Goal: Use online tool/utility: Use online tool/utility

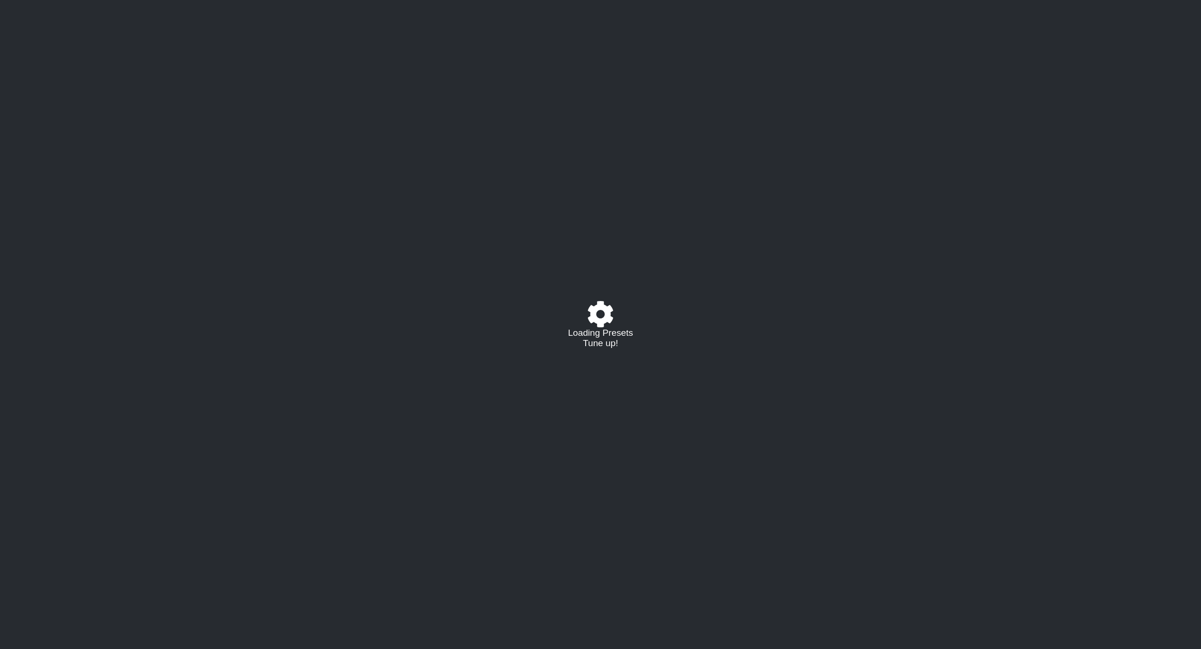
select select "/024R45B4R"
select select "G"
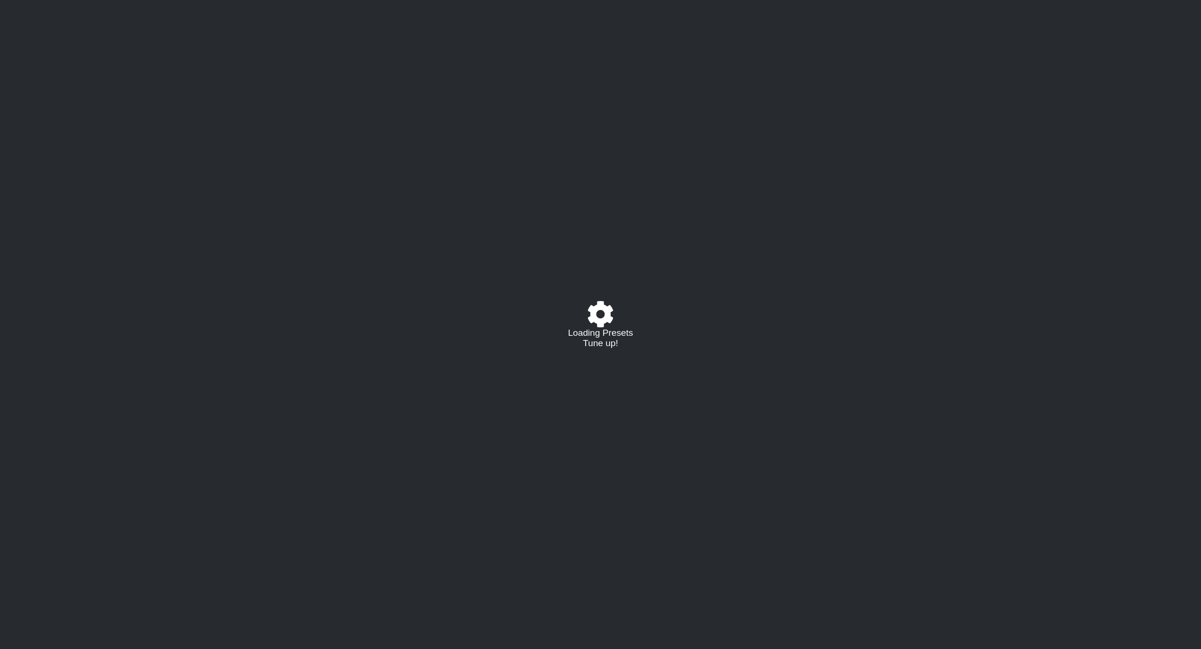
select select "G"
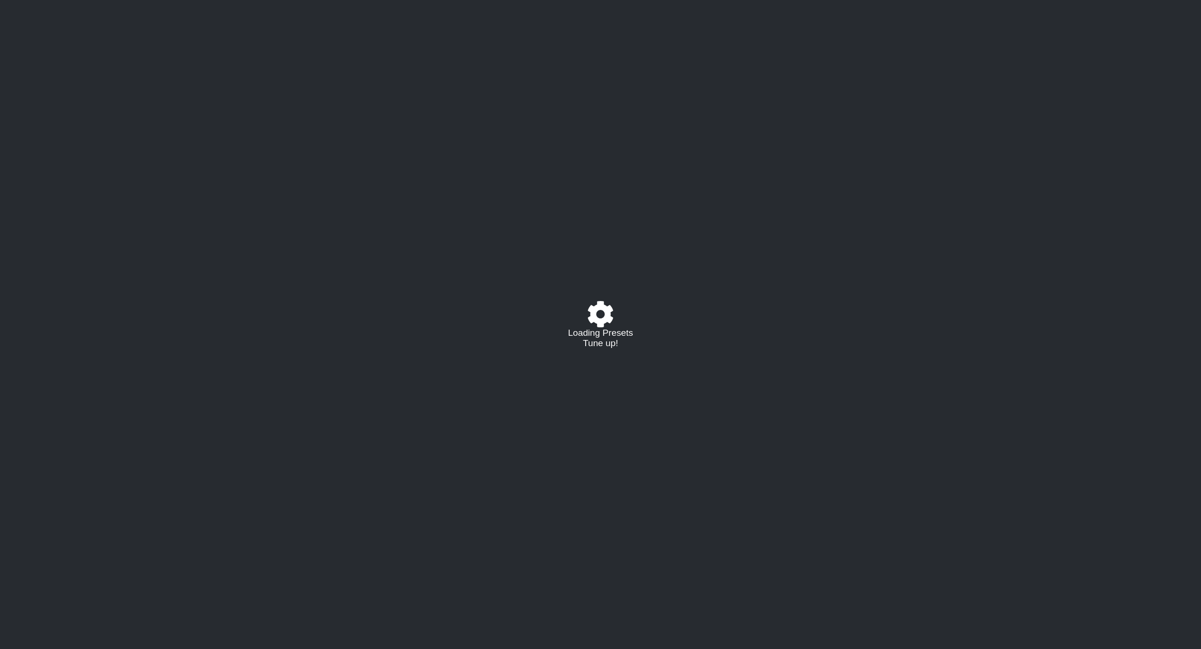
select select "G"
select select "E"
select select "G"
select select "E"
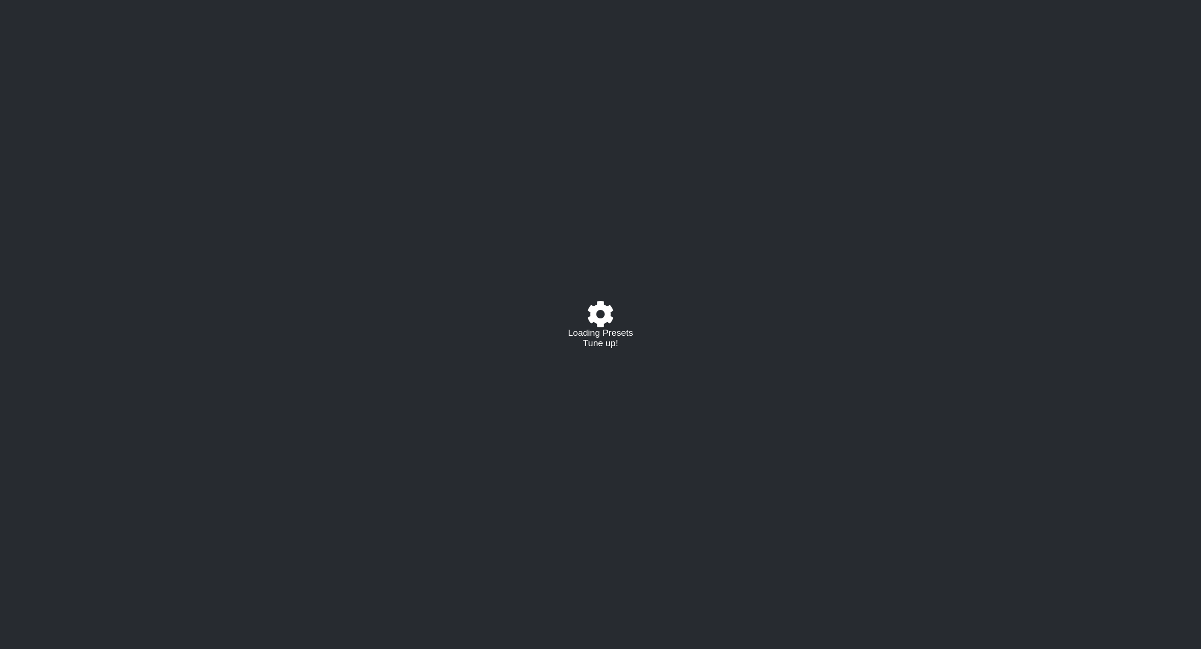
select select "G"
select select "E"
select select "G"
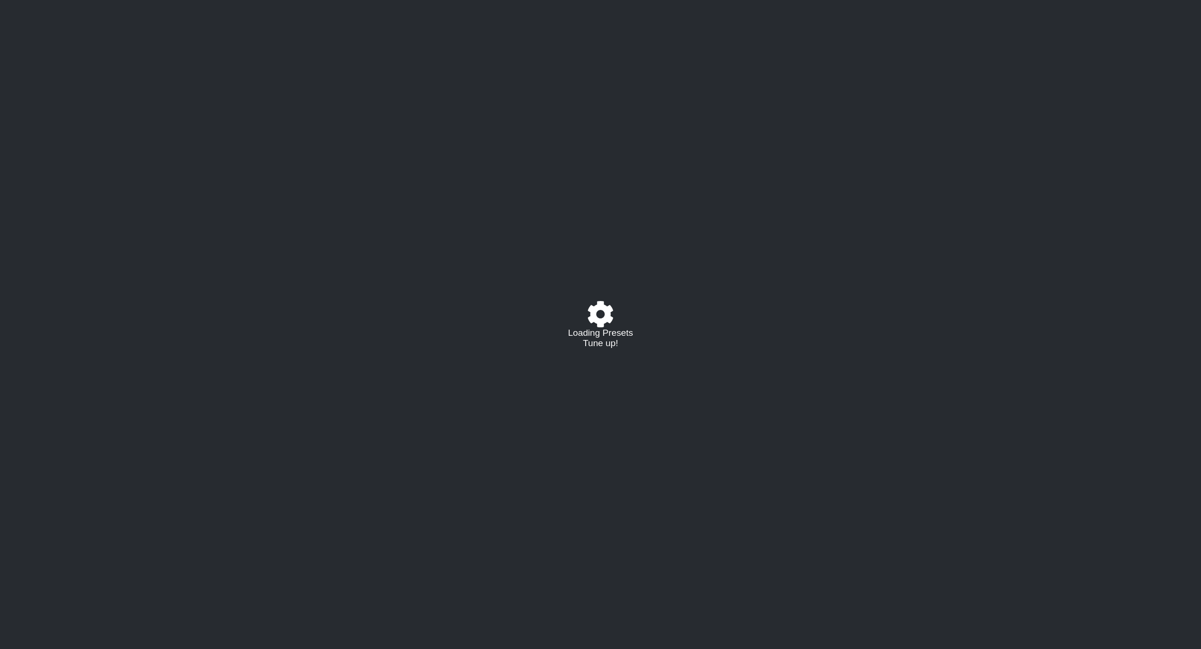
select select "E"
select select "G"
select select "E"
select select "G"
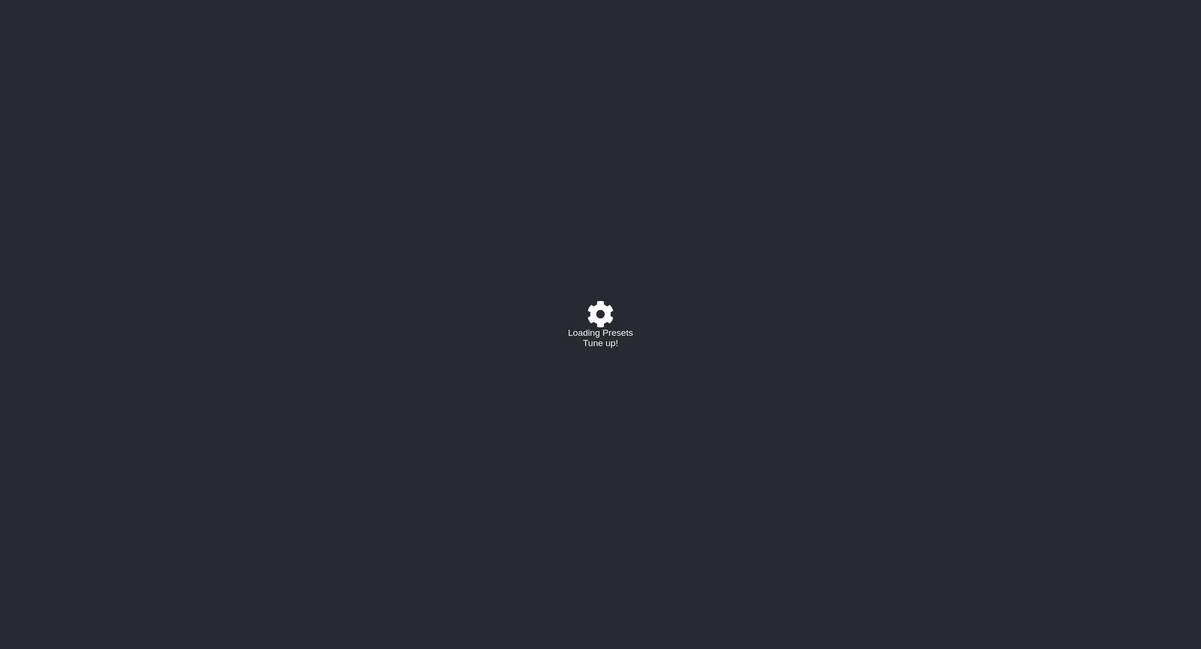
select select "G"
select select "A"
select select "B"
select select "C"
select select "D"
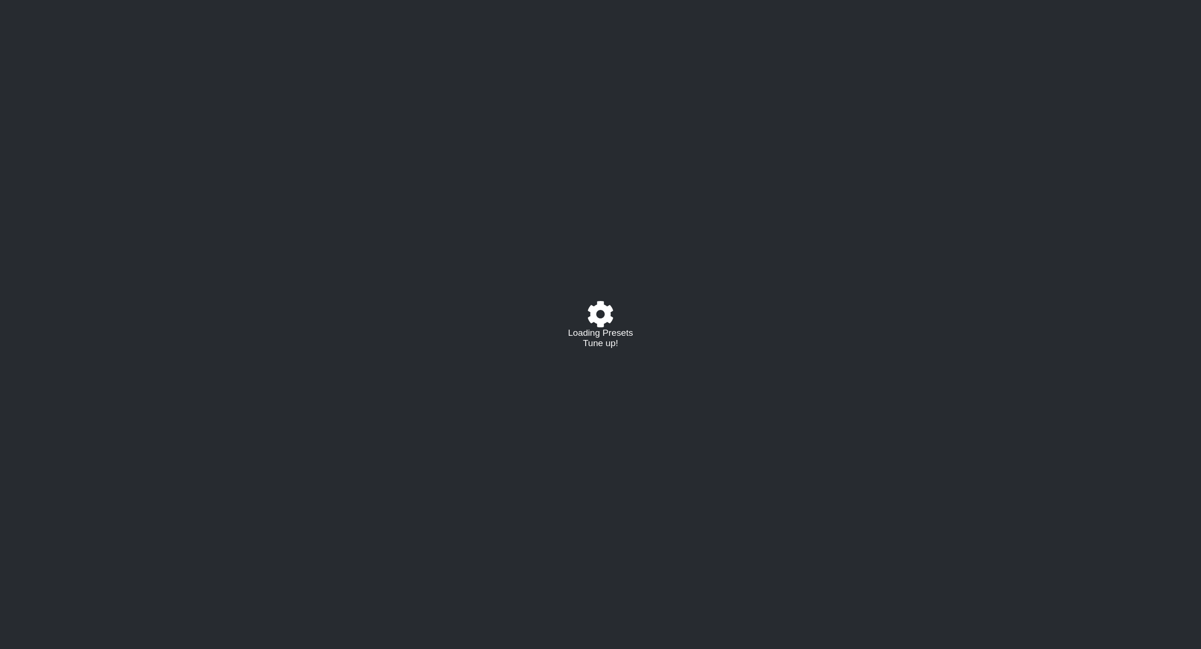
select select "E"
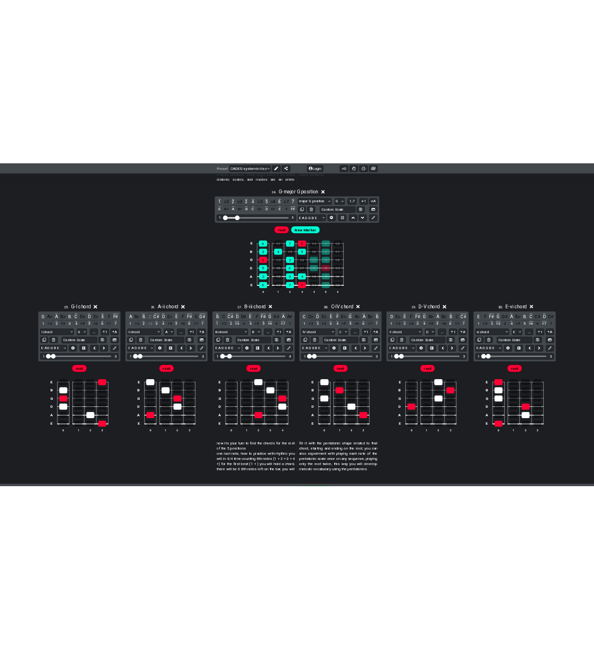
scroll to position [5536, 0]
